Goal: Information Seeking & Learning: Compare options

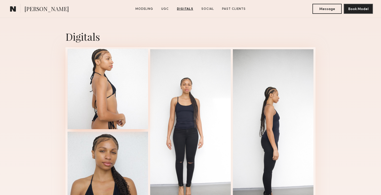
scroll to position [637, 0]
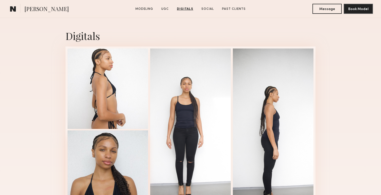
click at [111, 155] on div at bounding box center [107, 171] width 81 height 81
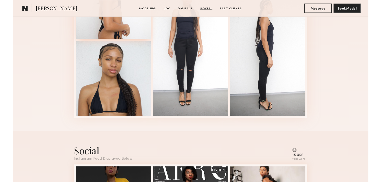
scroll to position [715, 0]
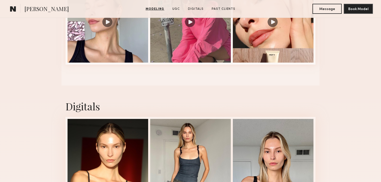
scroll to position [585, 0]
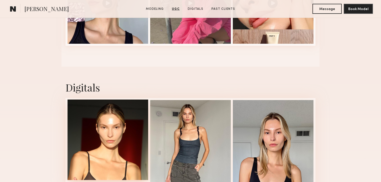
click at [107, 155] on div at bounding box center [107, 140] width 81 height 81
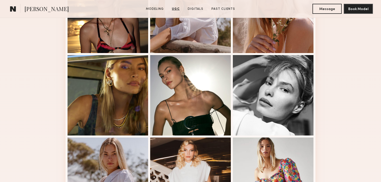
scroll to position [205, 0]
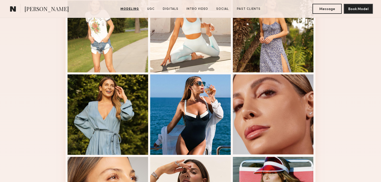
scroll to position [240, 0]
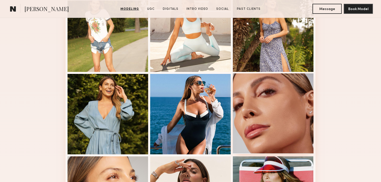
click at [246, 85] on div at bounding box center [273, 114] width 81 height 81
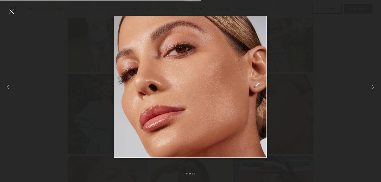
click at [273, 37] on div at bounding box center [190, 87] width 381 height 158
click at [322, 6] on nb-gallery-light "9 of 12" at bounding box center [190, 91] width 381 height 182
click at [312, 33] on div at bounding box center [190, 87] width 381 height 158
click at [12, 10] on div at bounding box center [12, 12] width 8 height 8
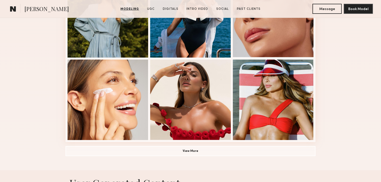
scroll to position [344, 0]
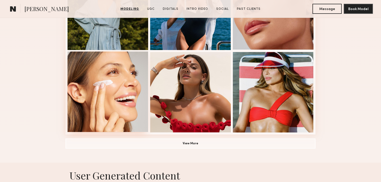
click at [87, 93] on div at bounding box center [107, 92] width 81 height 81
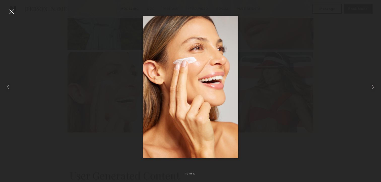
click at [256, 75] on div at bounding box center [190, 87] width 381 height 158
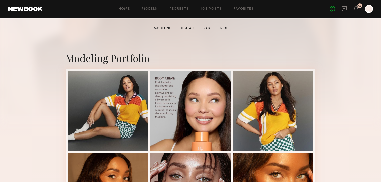
scroll to position [107, 0]
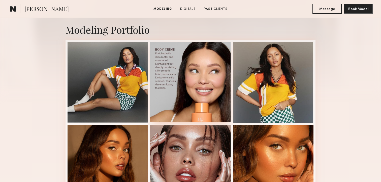
click at [197, 93] on div at bounding box center [190, 82] width 81 height 81
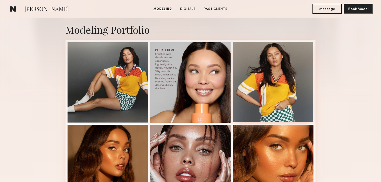
click at [258, 78] on div at bounding box center [273, 82] width 81 height 81
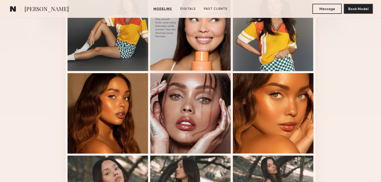
scroll to position [165, 0]
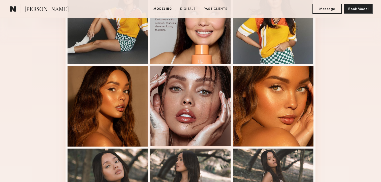
click at [169, 91] on div at bounding box center [190, 106] width 81 height 81
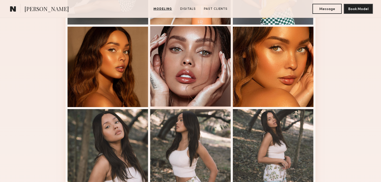
scroll to position [209, 0]
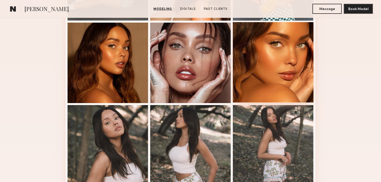
click at [241, 61] on div at bounding box center [273, 62] width 81 height 81
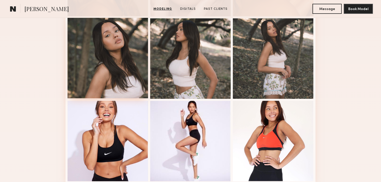
scroll to position [307, 0]
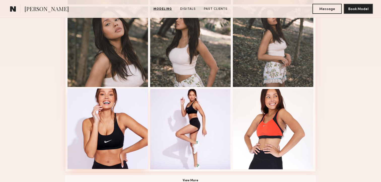
click at [119, 116] on div at bounding box center [107, 129] width 81 height 81
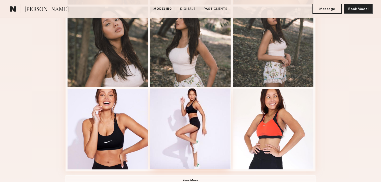
click at [179, 126] on div at bounding box center [190, 129] width 81 height 81
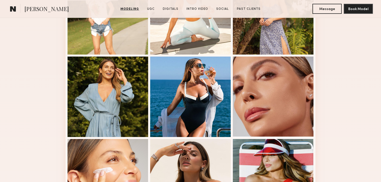
scroll to position [268, 0]
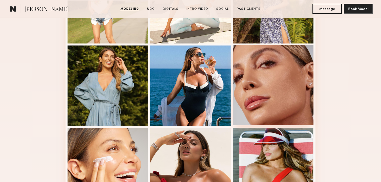
click at [263, 124] on div at bounding box center [273, 85] width 81 height 81
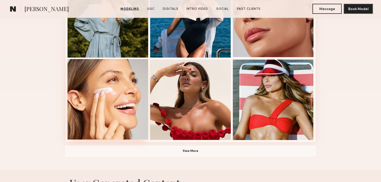
scroll to position [339, 0]
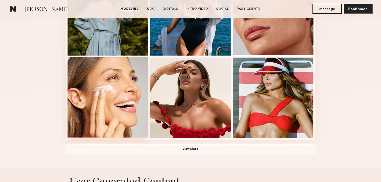
click at [113, 95] on div at bounding box center [107, 97] width 81 height 81
click at [181, 148] on button "View More" at bounding box center [190, 149] width 250 height 10
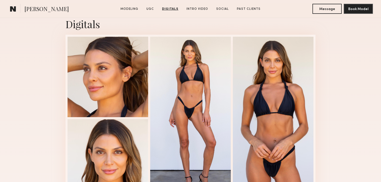
scroll to position [1115, 0]
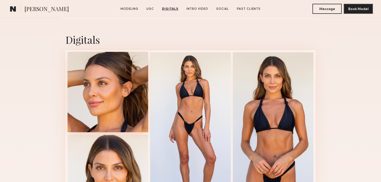
click at [102, 90] on div at bounding box center [107, 92] width 81 height 81
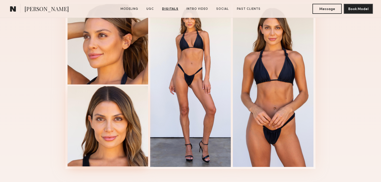
scroll to position [1166, 0]
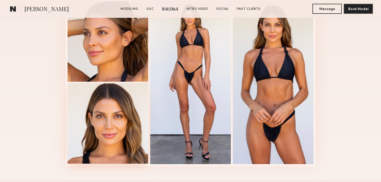
click at [95, 150] on div at bounding box center [107, 123] width 81 height 81
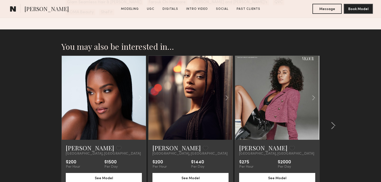
scroll to position [1836, 0]
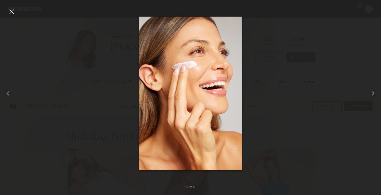
scroll to position [344, 0]
click at [281, 54] on div at bounding box center [190, 93] width 381 height 171
click at [277, 116] on div at bounding box center [190, 93] width 381 height 171
click at [12, 13] on div at bounding box center [12, 12] width 8 height 8
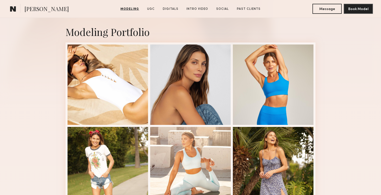
scroll to position [0, 0]
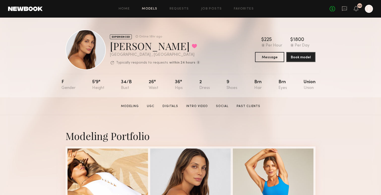
click at [152, 8] on link "Models" at bounding box center [149, 8] width 15 height 3
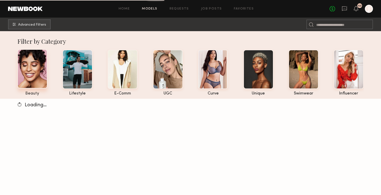
click at [29, 69] on div at bounding box center [32, 68] width 30 height 39
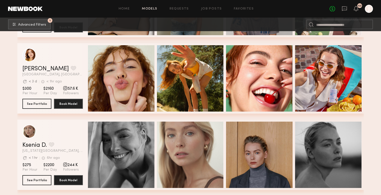
scroll to position [3903, 0]
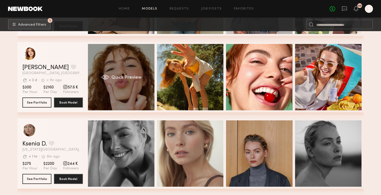
click at [136, 98] on div "Quick Preview" at bounding box center [121, 77] width 66 height 66
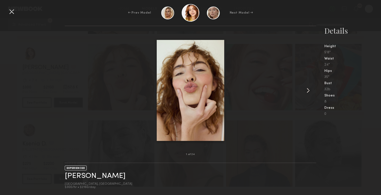
click at [307, 90] on common-icon at bounding box center [308, 91] width 8 height 8
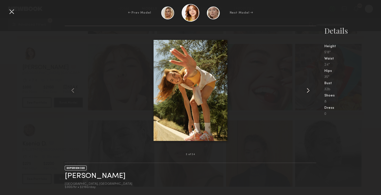
click at [307, 90] on common-icon at bounding box center [308, 91] width 8 height 8
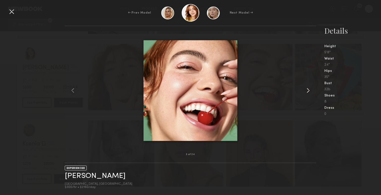
click at [307, 90] on common-icon at bounding box center [308, 91] width 8 height 8
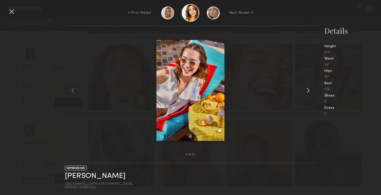
click at [307, 90] on common-icon at bounding box center [308, 91] width 8 height 8
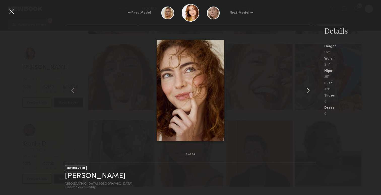
click at [307, 90] on common-icon at bounding box center [308, 91] width 8 height 8
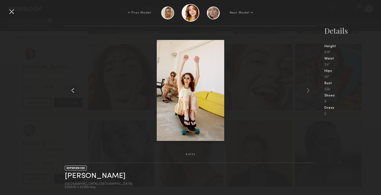
click at [71, 97] on div at bounding box center [70, 90] width 10 height 113
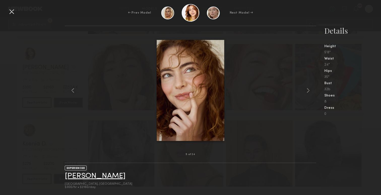
click at [78, 176] on link "Haley G." at bounding box center [95, 176] width 61 height 8
click at [257, 90] on div at bounding box center [190, 90] width 251 height 113
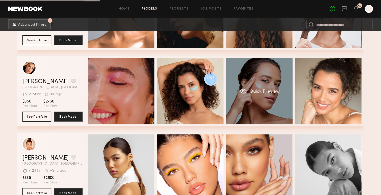
scroll to position [4527, 0]
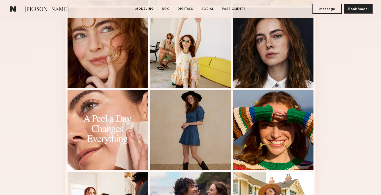
scroll to position [225, 0]
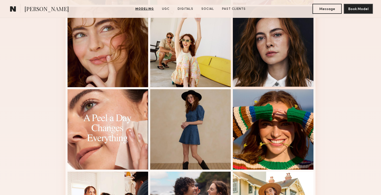
click at [295, 67] on div at bounding box center [273, 46] width 81 height 81
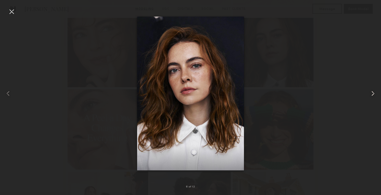
click at [372, 92] on common-icon at bounding box center [373, 94] width 8 height 8
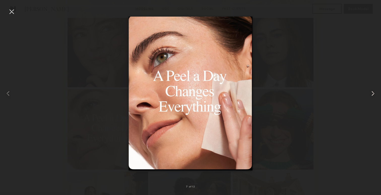
click at [372, 92] on common-icon at bounding box center [373, 94] width 8 height 8
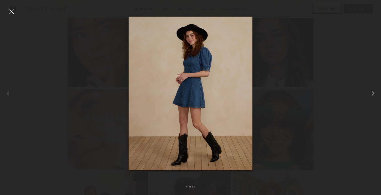
click at [372, 92] on common-icon at bounding box center [373, 94] width 8 height 8
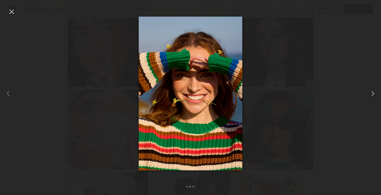
click at [372, 92] on common-icon at bounding box center [373, 94] width 8 height 8
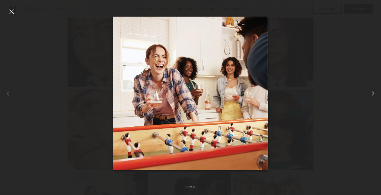
click at [372, 92] on common-icon at bounding box center [373, 94] width 8 height 8
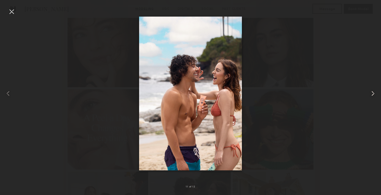
click at [372, 92] on common-icon at bounding box center [373, 94] width 8 height 8
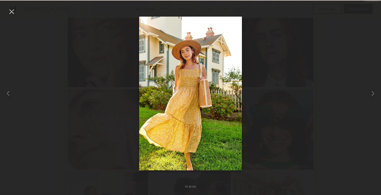
click at [343, 101] on div at bounding box center [190, 93] width 381 height 171
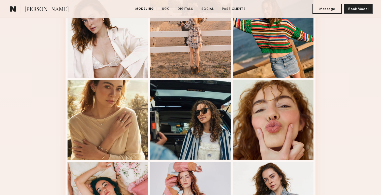
scroll to position [414, 0]
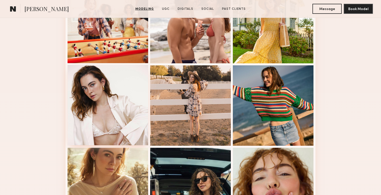
click at [113, 107] on div at bounding box center [107, 105] width 81 height 81
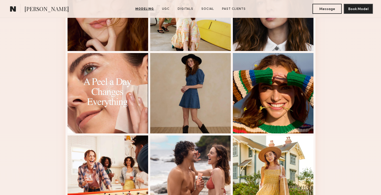
scroll to position [191, 0]
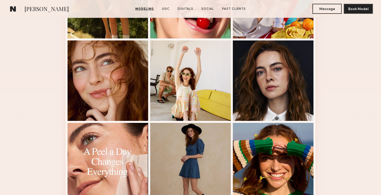
click at [116, 77] on div at bounding box center [107, 81] width 81 height 81
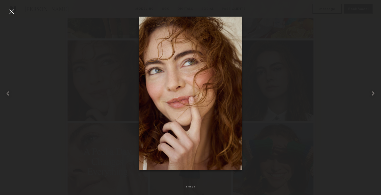
click at [76, 120] on div at bounding box center [190, 93] width 381 height 171
click at [87, 146] on div at bounding box center [190, 93] width 381 height 171
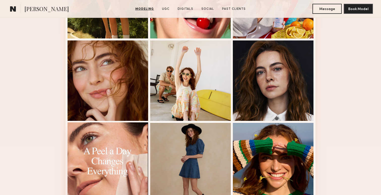
click at [105, 139] on div at bounding box center [107, 163] width 81 height 81
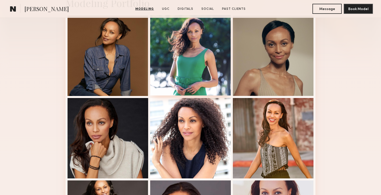
scroll to position [140, 0]
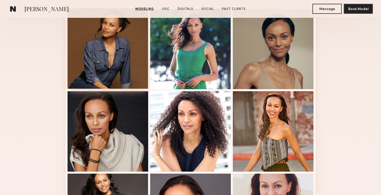
click at [130, 57] on div at bounding box center [107, 48] width 81 height 81
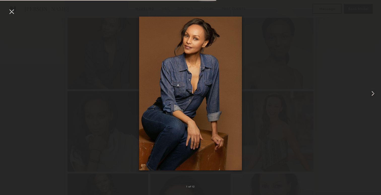
click at [373, 95] on common-icon at bounding box center [373, 94] width 8 height 8
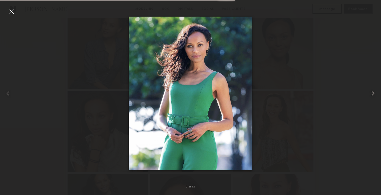
click at [373, 95] on common-icon at bounding box center [373, 94] width 8 height 8
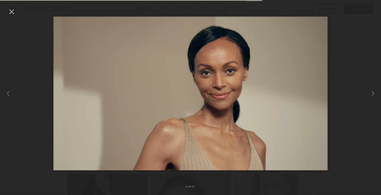
click at [360, 93] on div at bounding box center [190, 93] width 381 height 171
click at [362, 16] on div at bounding box center [190, 93] width 381 height 171
click at [12, 12] on div at bounding box center [12, 12] width 8 height 8
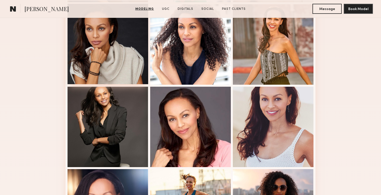
scroll to position [228, 0]
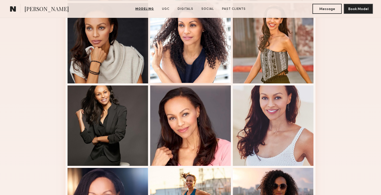
click at [181, 60] on div at bounding box center [190, 43] width 81 height 81
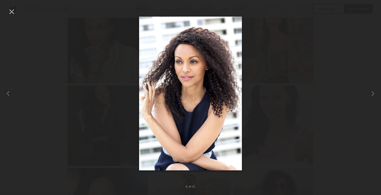
click at [268, 68] on div at bounding box center [190, 93] width 381 height 171
click at [38, 150] on div at bounding box center [190, 93] width 381 height 171
click at [11, 10] on div at bounding box center [12, 12] width 8 height 8
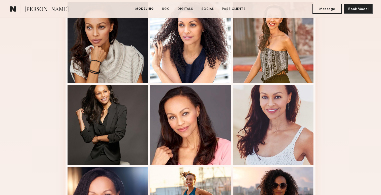
scroll to position [169, 0]
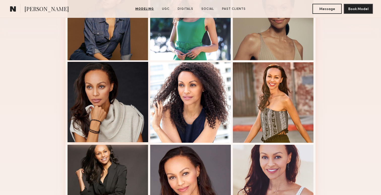
click at [112, 130] on div at bounding box center [107, 102] width 81 height 81
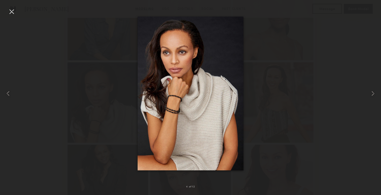
click at [66, 87] on div at bounding box center [190, 93] width 381 height 171
click at [371, 18] on div at bounding box center [373, 93] width 15 height 171
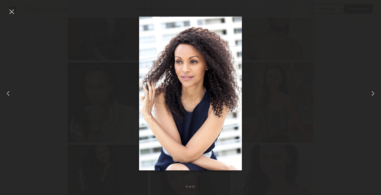
click at [315, 76] on div at bounding box center [190, 93] width 381 height 171
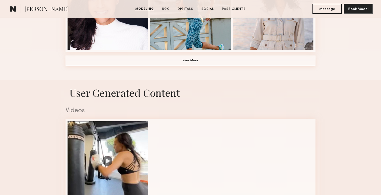
scroll to position [430, 0]
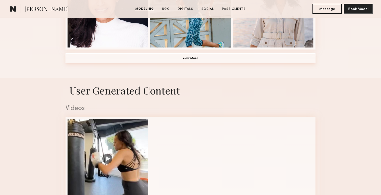
click at [189, 57] on button "View More" at bounding box center [190, 58] width 250 height 10
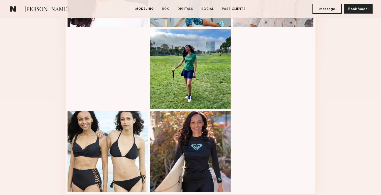
scroll to position [450, 0]
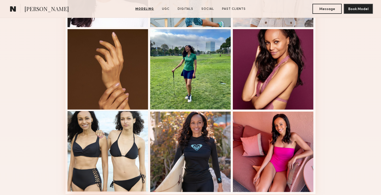
click at [84, 129] on div at bounding box center [107, 151] width 81 height 81
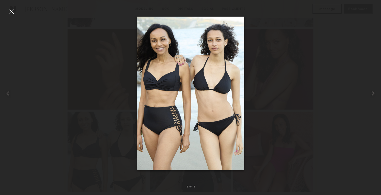
click at [268, 70] on div at bounding box center [190, 93] width 381 height 171
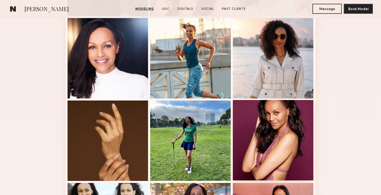
scroll to position [372, 0]
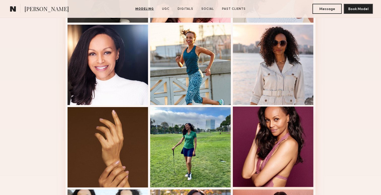
click at [285, 137] on div at bounding box center [273, 147] width 81 height 81
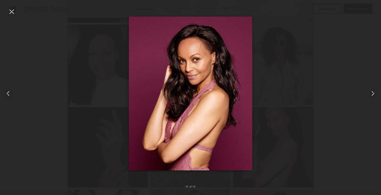
click at [305, 48] on div at bounding box center [190, 93] width 381 height 171
